Goal: Find specific page/section: Find specific page/section

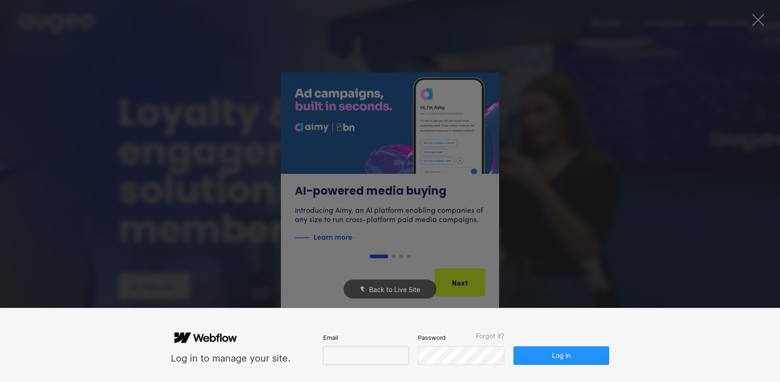
click at [369, 356] on input "email" at bounding box center [365, 356] width 85 height 19
